Goal: Task Accomplishment & Management: Manage account settings

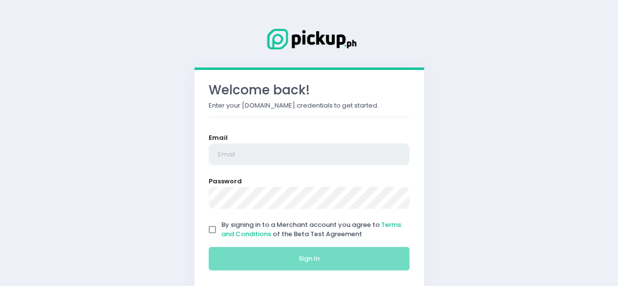
type input "[EMAIL_ADDRESS][DOMAIN_NAME]"
click at [211, 229] on input "By signing in to a Merchant account you agree to Terms and Conditions of the Be…" at bounding box center [212, 229] width 19 height 19
checkbox input "true"
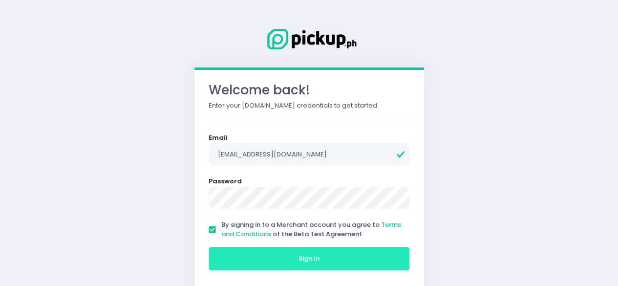
click at [229, 254] on button "Sign In" at bounding box center [308, 258] width 201 height 23
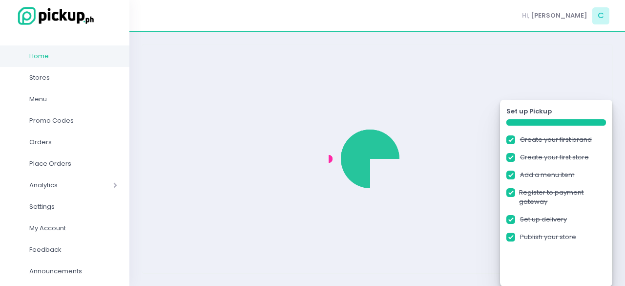
checkbox input "true"
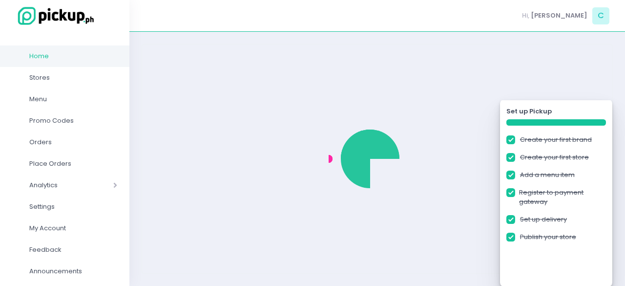
checkbox input "true"
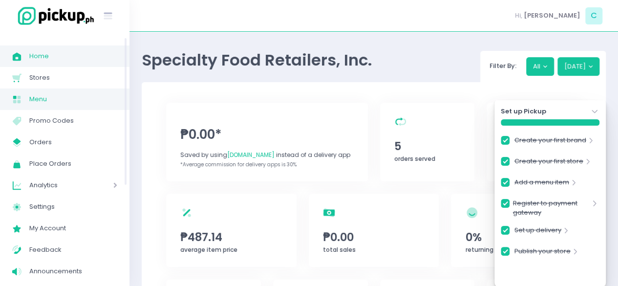
click at [60, 103] on span "Menu" at bounding box center [73, 99] width 88 height 13
checkbox input "true"
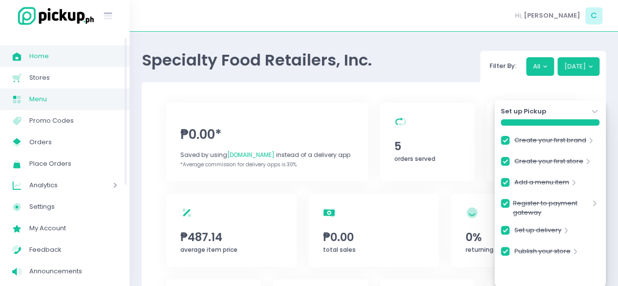
checkbox input "true"
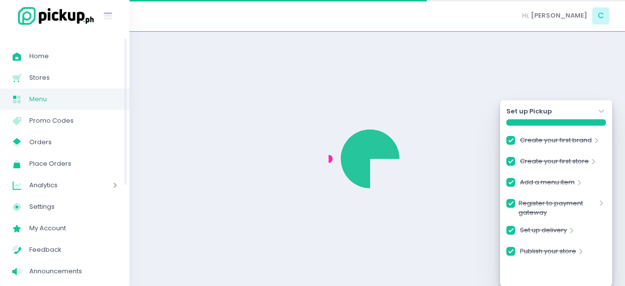
checkbox input "true"
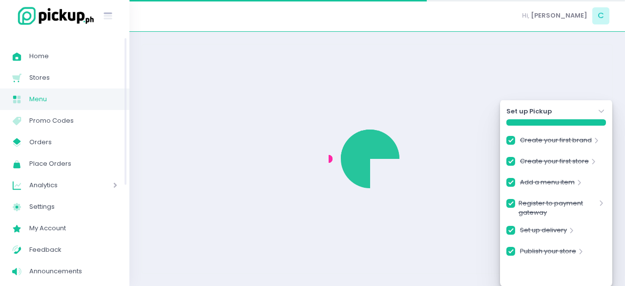
checkbox input "true"
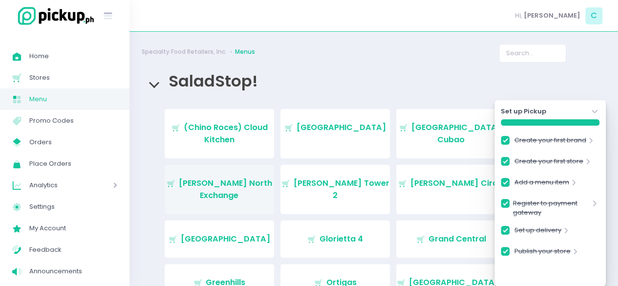
click at [239, 189] on link "Stockholm-icons / Shopping / Cart1 Created with Sketch. [PERSON_NAME] North Exc…" at bounding box center [219, 189] width 109 height 49
checkbox input "true"
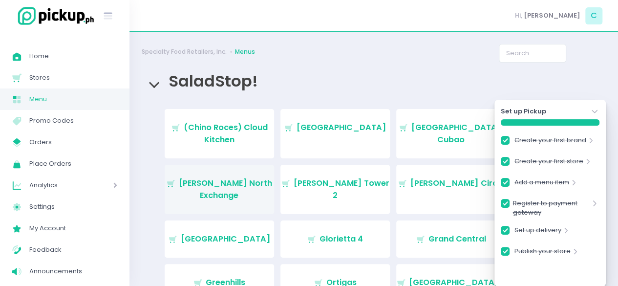
checkbox input "true"
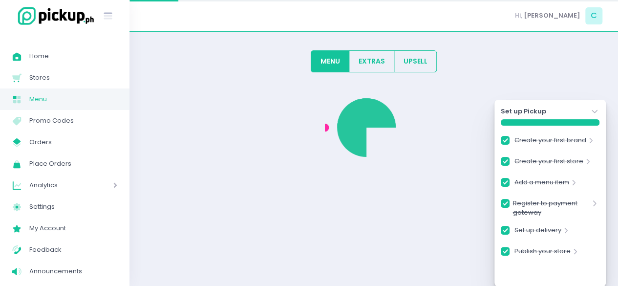
checkbox input "true"
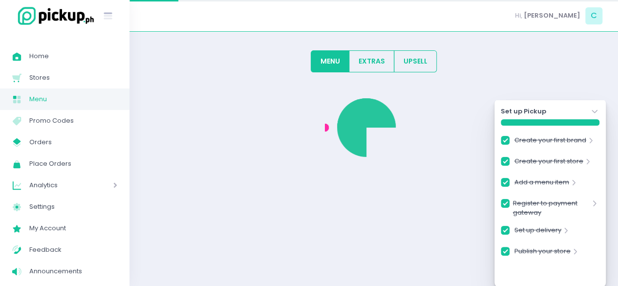
checkbox input "true"
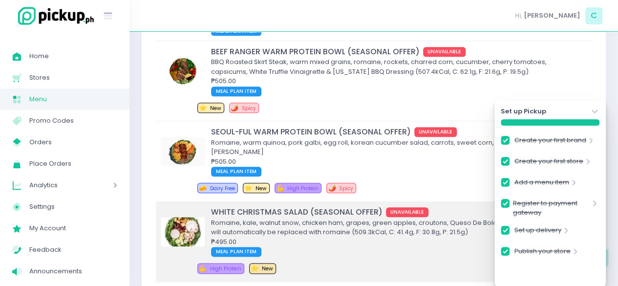
scroll to position [488, 0]
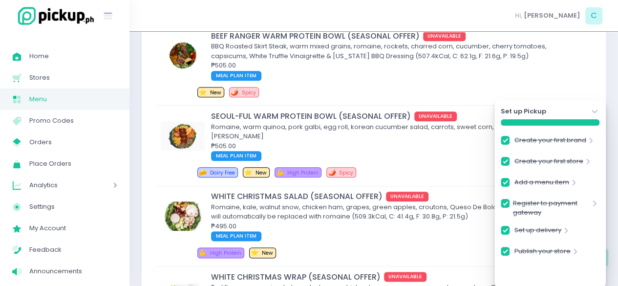
checkbox input "true"
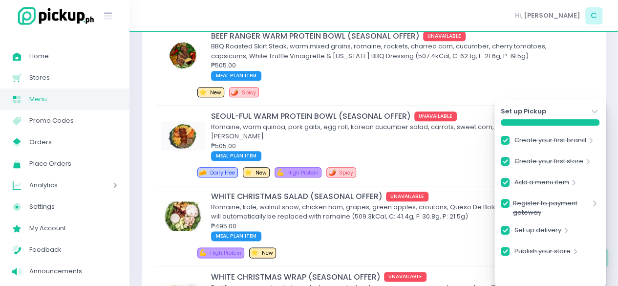
checkbox input "true"
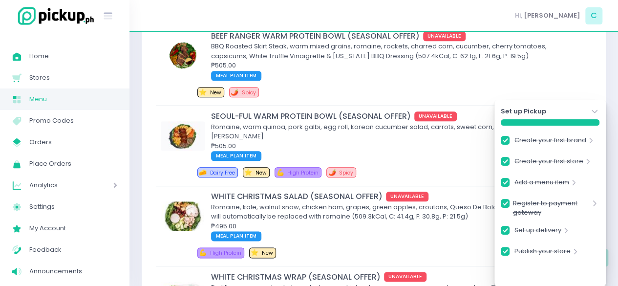
checkbox input "true"
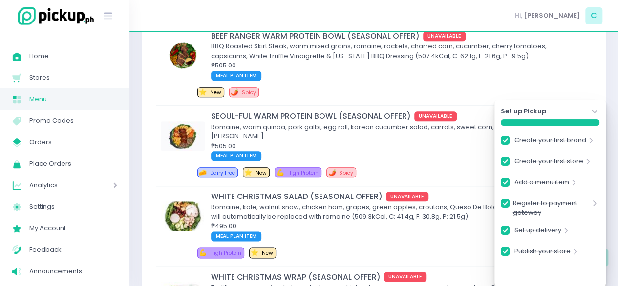
checkbox input "true"
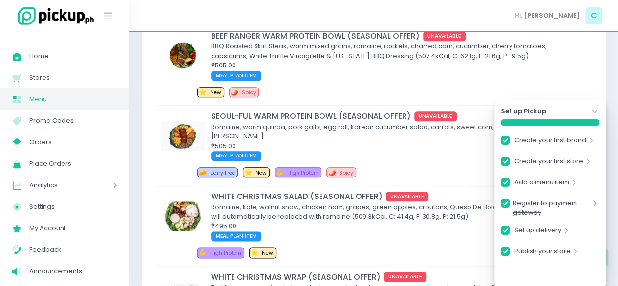
checkbox input "true"
